Goal: Find specific page/section: Find specific page/section

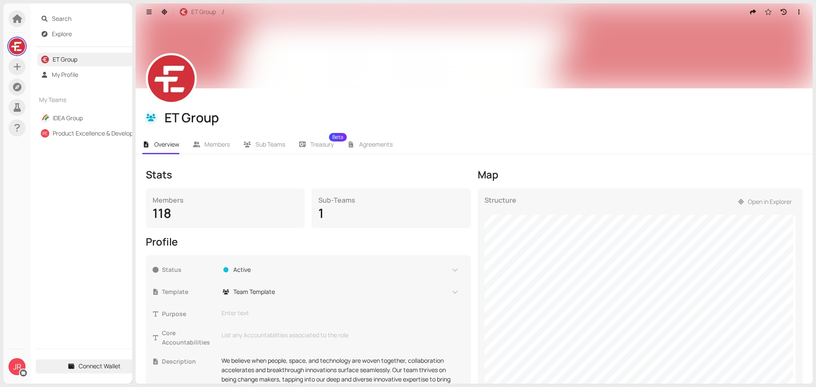
click at [65, 17] on span "Search" at bounding box center [100, 19] width 96 height 14
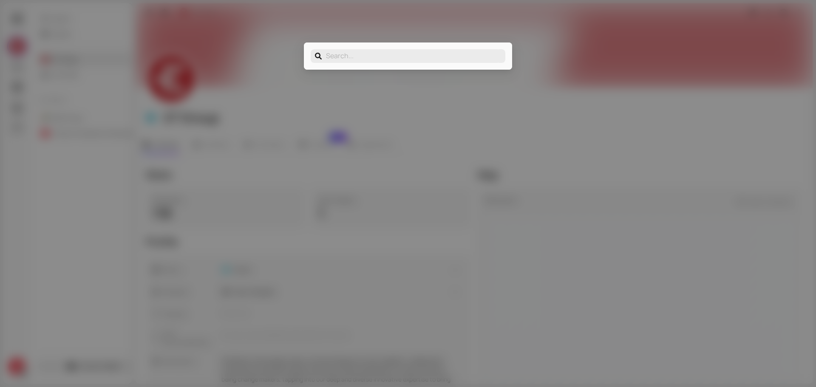
type input "c"
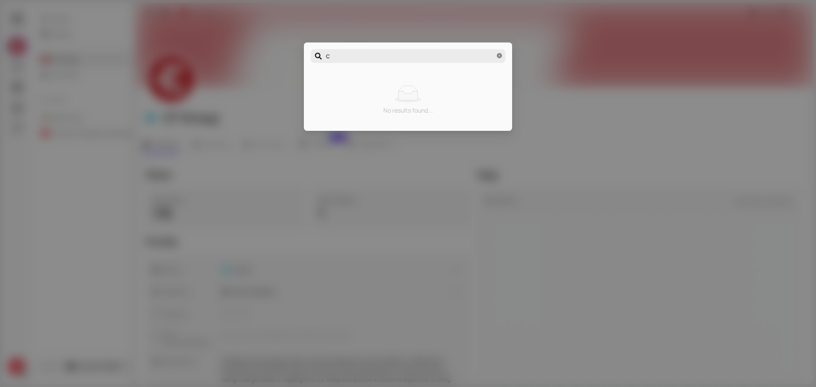
type input "ch"
type input "chr"
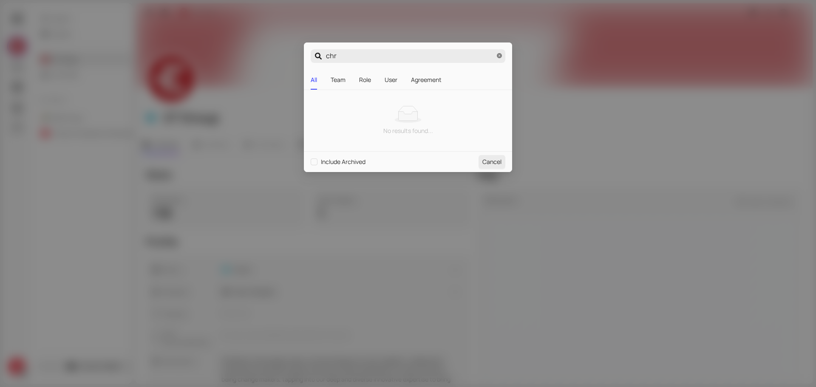
type input "chri"
type input "[PERSON_NAME]"
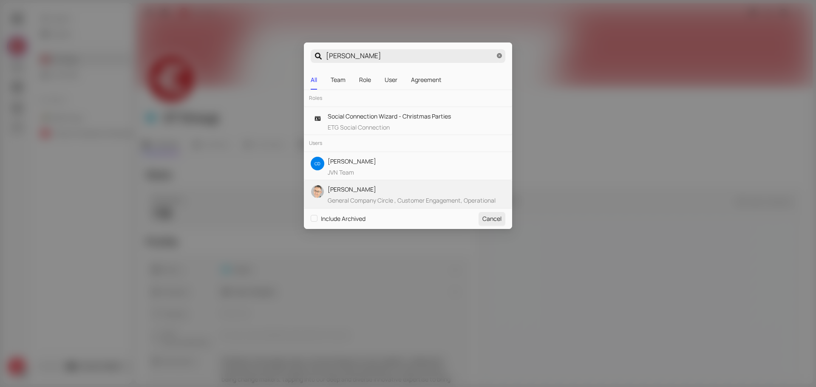
click at [372, 195] on div "[PERSON_NAME] General Company Circle , Customer Engagement, Operational Excelle…" at bounding box center [416, 200] width 177 height 30
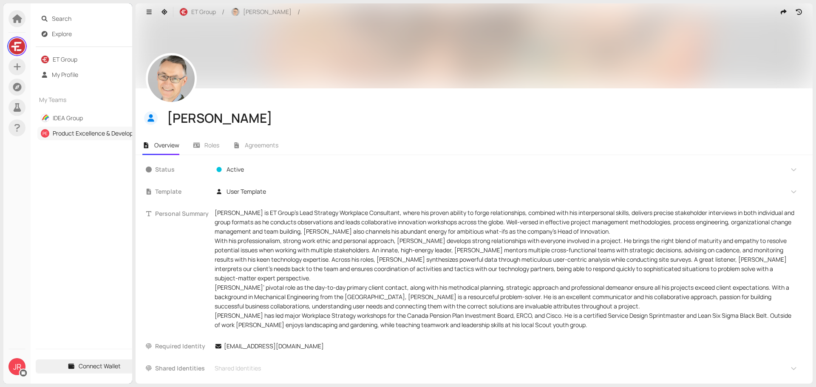
click at [67, 133] on link "Product Excellence & Development" at bounding box center [100, 133] width 95 height 8
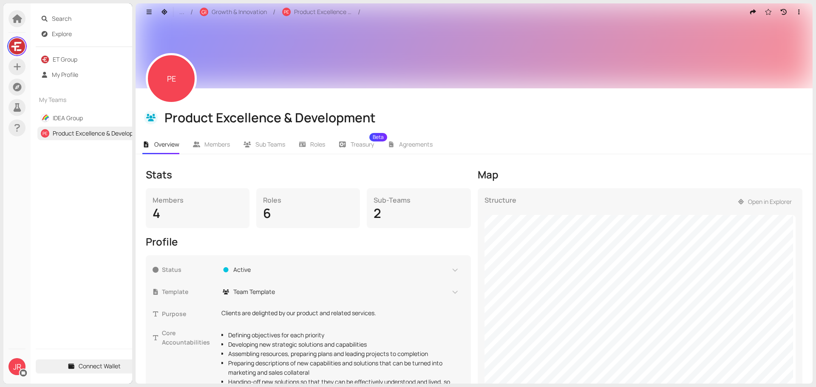
scroll to position [85, 0]
